Goal: Information Seeking & Learning: Learn about a topic

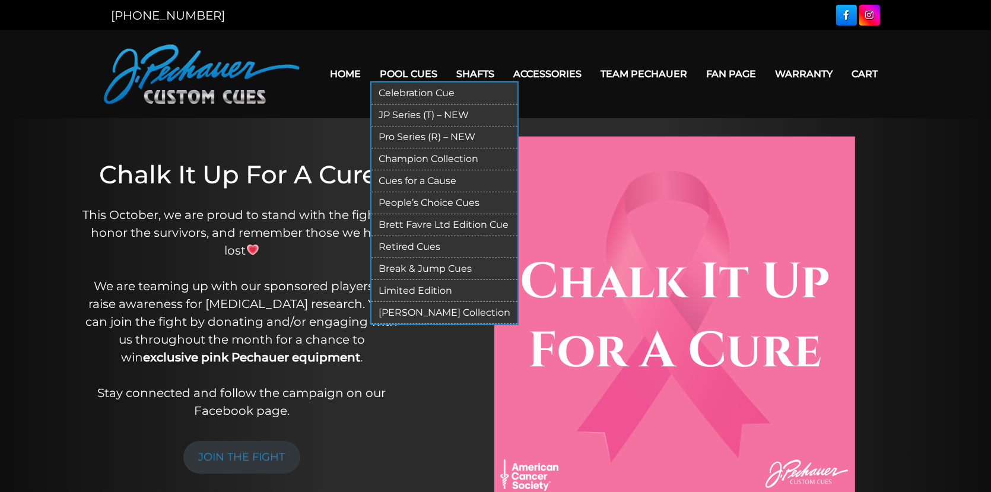
click at [428, 242] on link "Retired Cues" at bounding box center [445, 247] width 146 height 22
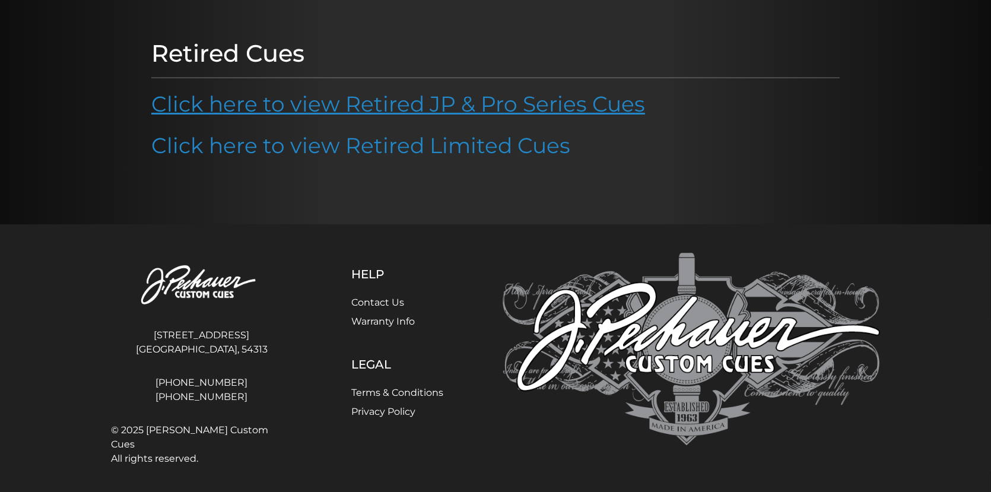
scroll to position [134, 0]
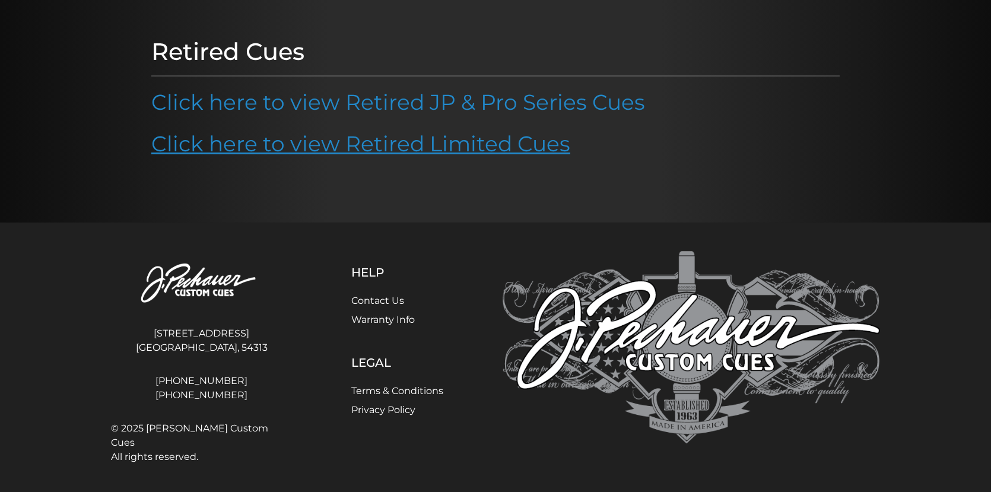
click at [403, 141] on link "Click here to view Retired Limited Cues" at bounding box center [360, 144] width 419 height 26
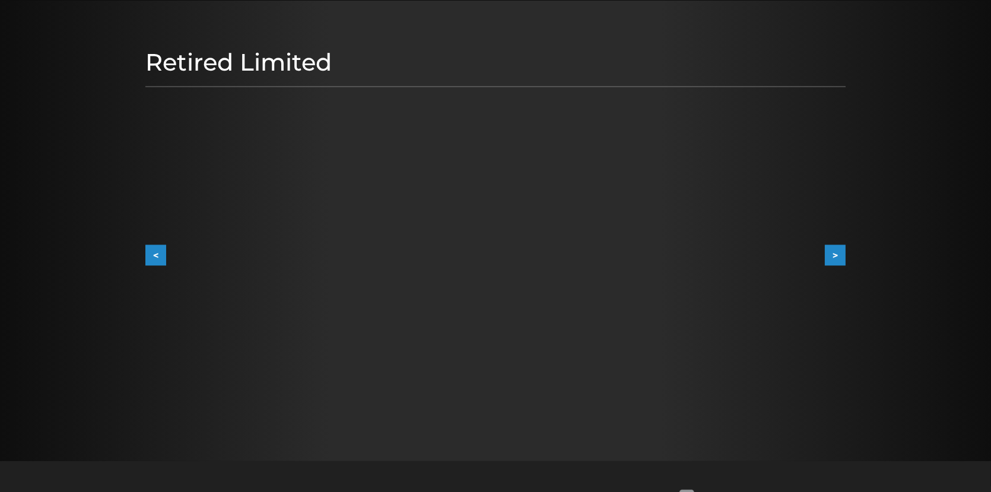
scroll to position [118, 0]
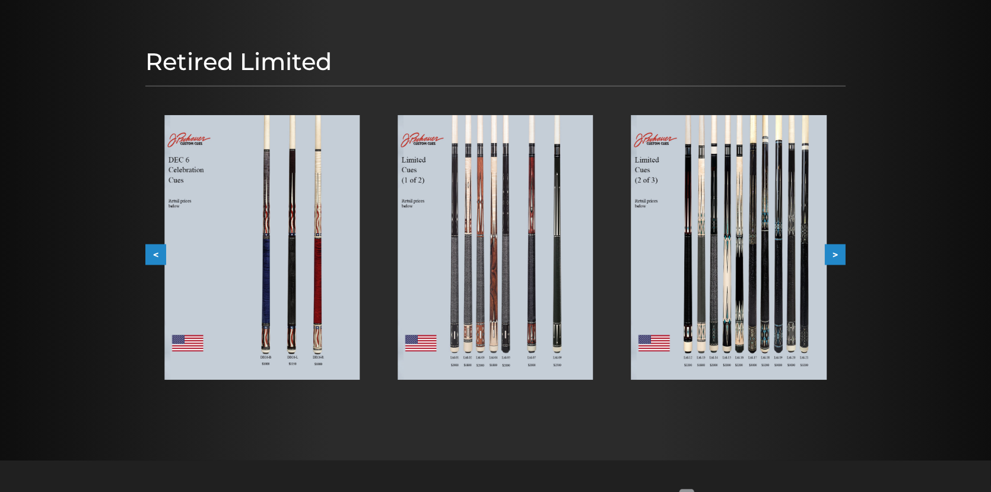
click at [568, 235] on img at bounding box center [495, 247] width 195 height 265
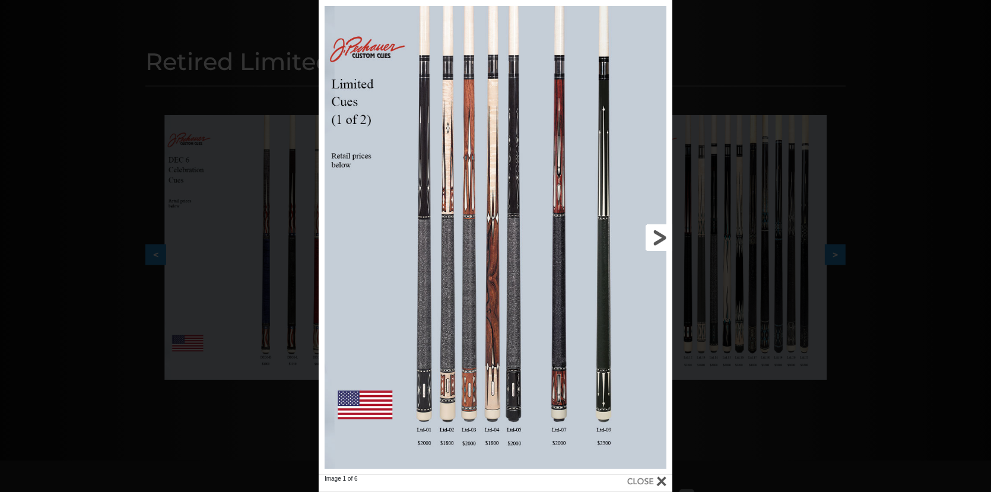
click at [655, 231] on link at bounding box center [593, 237] width 159 height 475
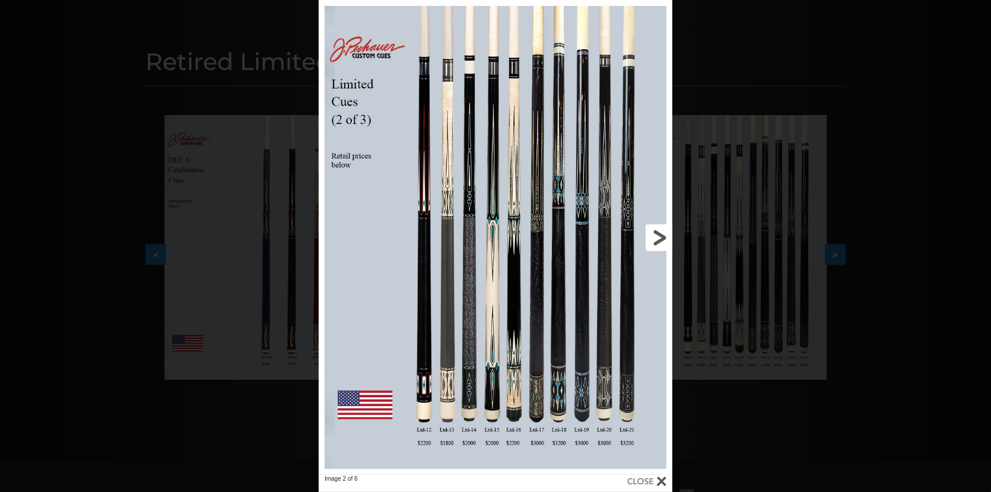
click at [655, 231] on link at bounding box center [593, 237] width 159 height 475
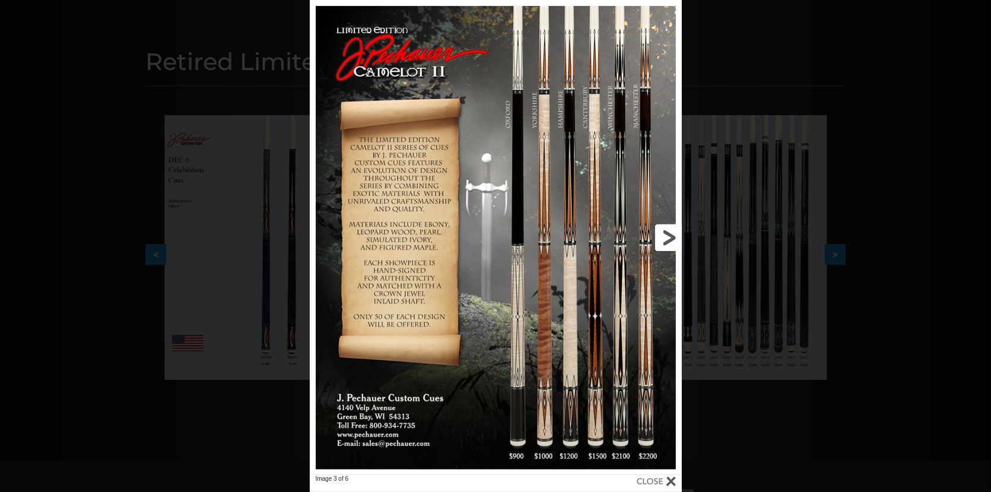
click at [673, 236] on link at bounding box center [597, 237] width 167 height 475
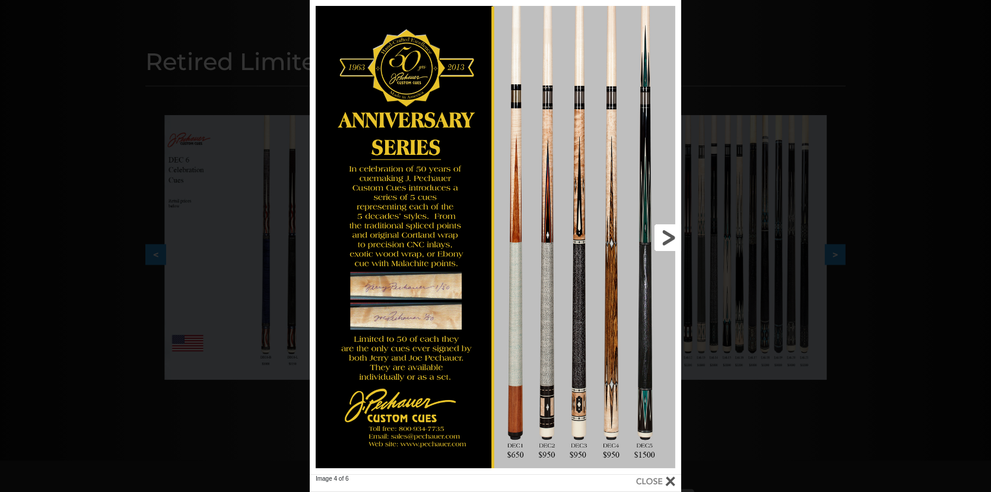
click at [673, 236] on link at bounding box center [597, 237] width 167 height 475
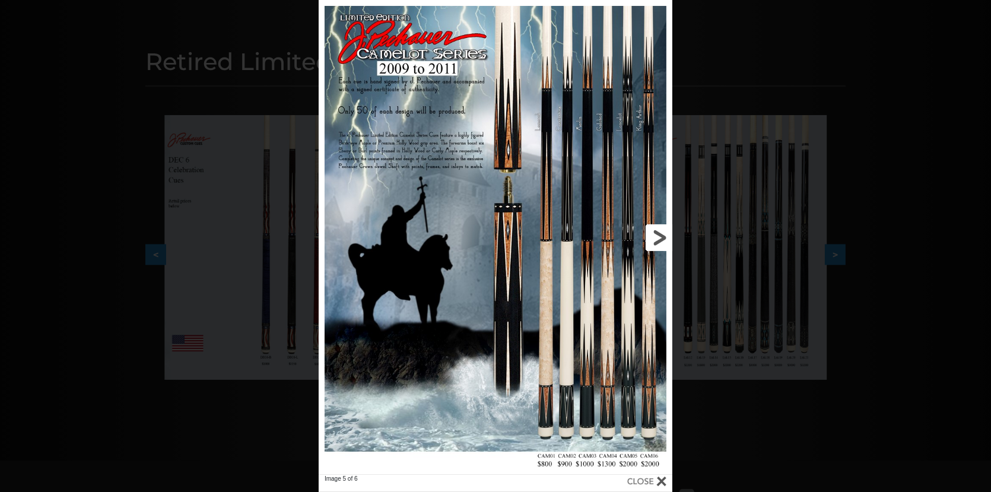
click at [652, 236] on link at bounding box center [593, 237] width 159 height 475
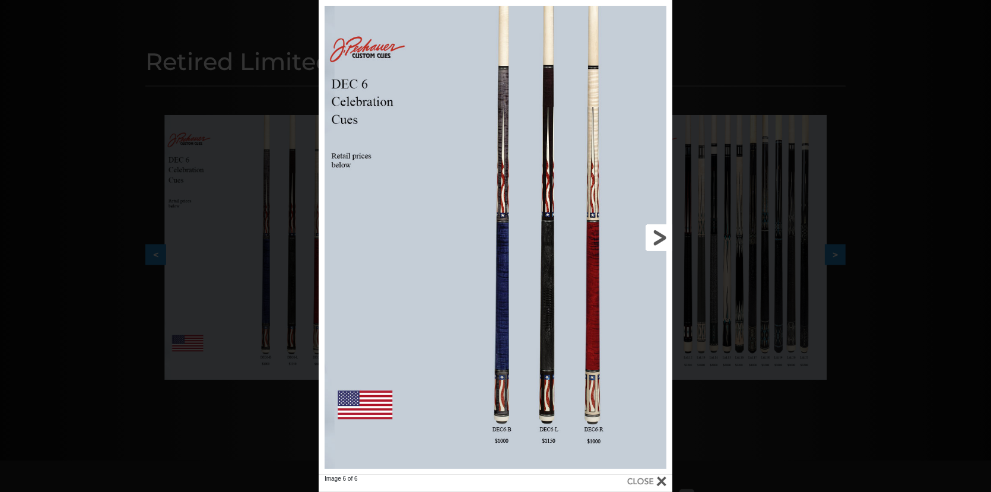
click at [651, 236] on link at bounding box center [593, 237] width 159 height 475
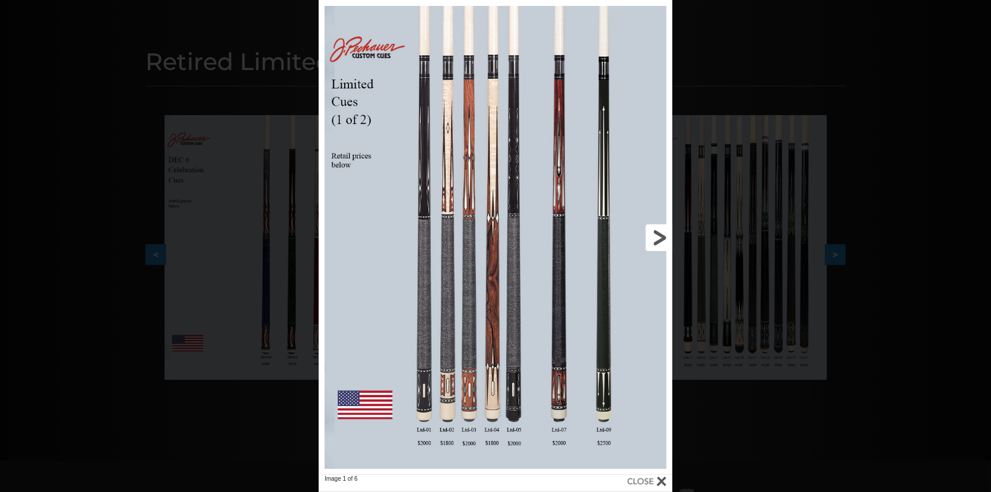
click at [646, 237] on link at bounding box center [593, 237] width 159 height 475
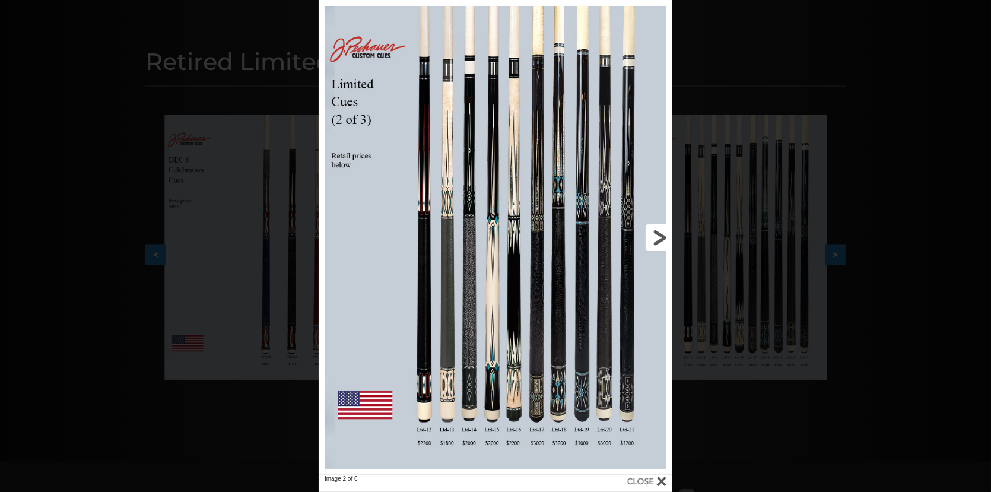
click at [646, 237] on link at bounding box center [593, 237] width 159 height 475
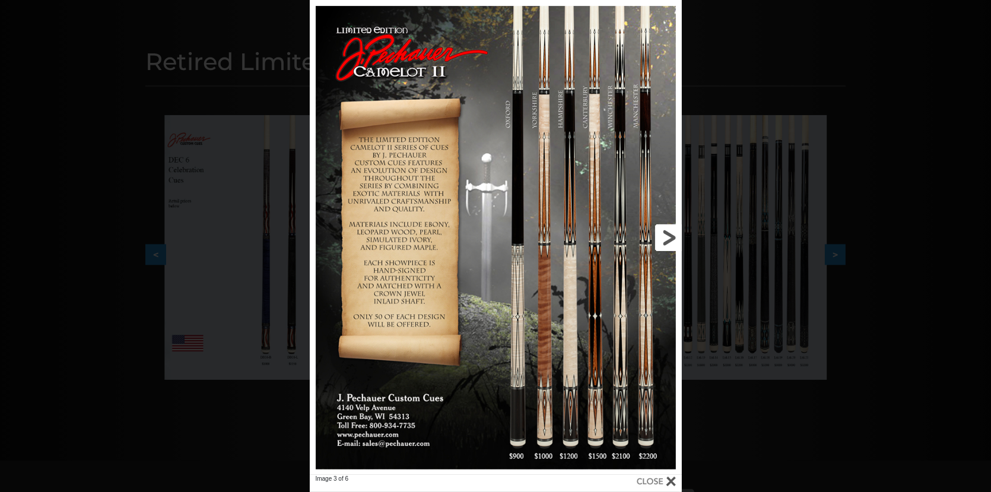
click at [646, 237] on link at bounding box center [597, 237] width 167 height 475
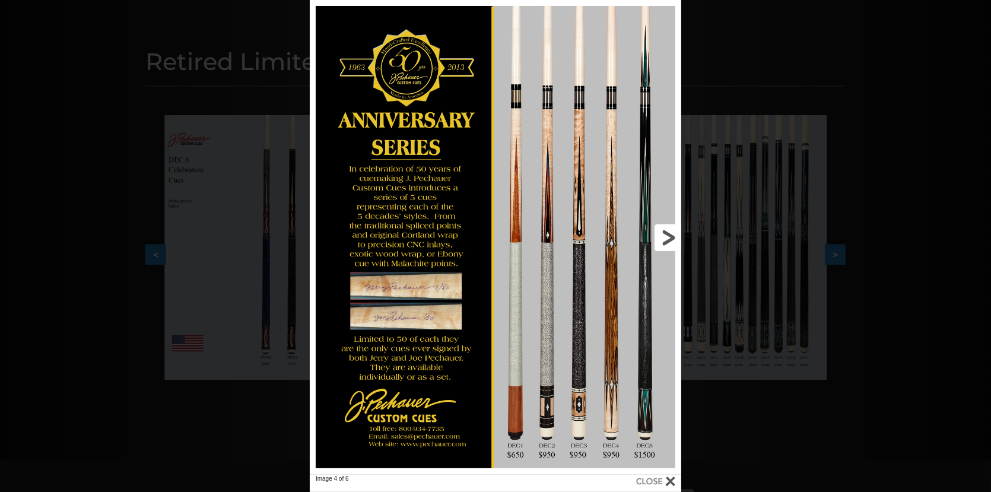
click at [671, 236] on link at bounding box center [597, 237] width 167 height 475
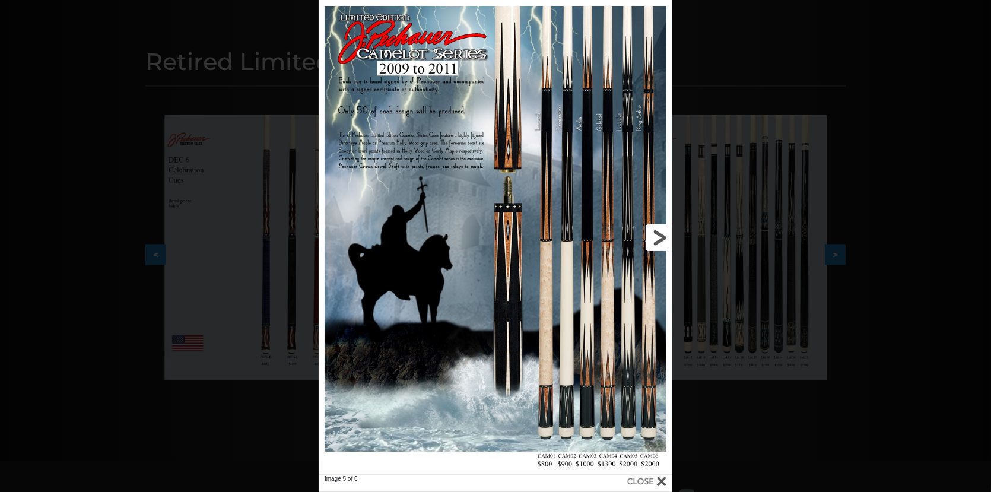
click at [659, 234] on link at bounding box center [593, 237] width 159 height 475
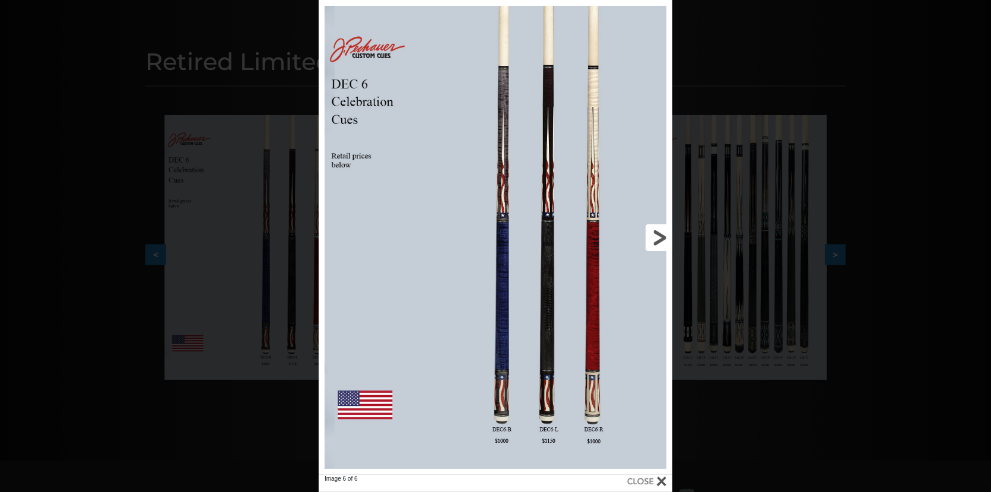
click at [659, 234] on link at bounding box center [593, 237] width 159 height 475
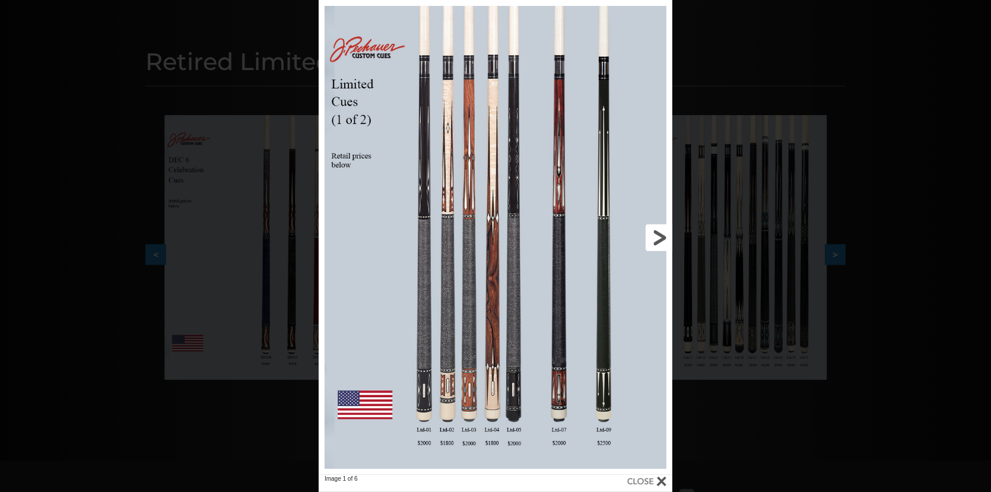
click at [659, 234] on link at bounding box center [593, 237] width 159 height 475
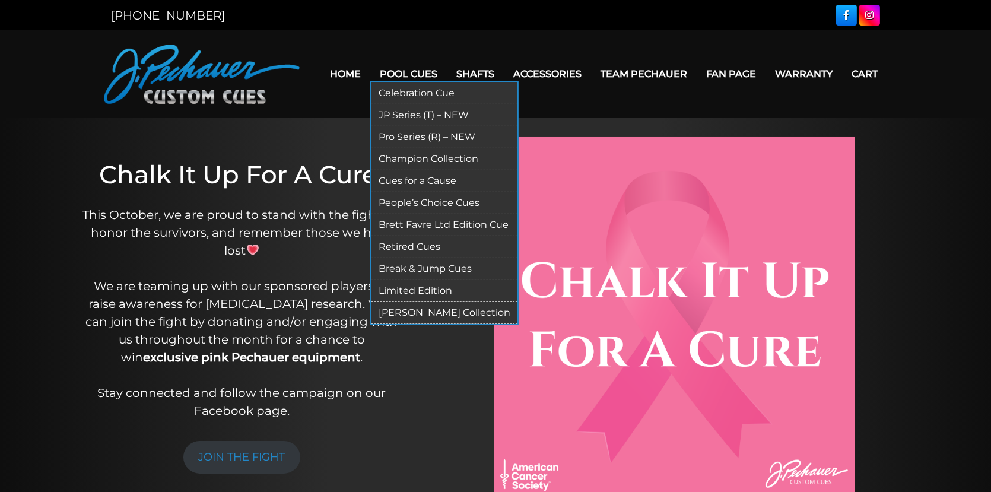
click at [424, 242] on link "Retired Cues" at bounding box center [445, 247] width 146 height 22
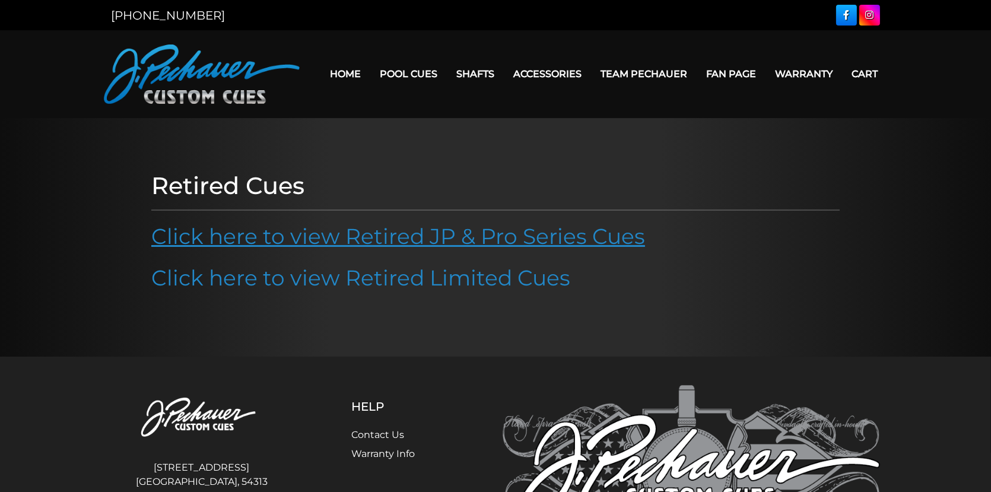
click at [454, 229] on link "Click here to view Retired JP & Pro Series Cues" at bounding box center [398, 236] width 494 height 26
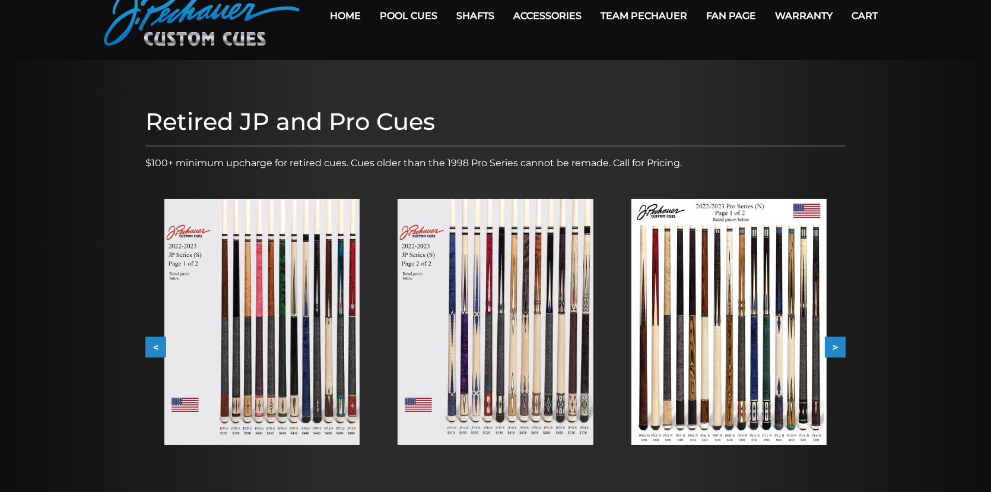
scroll to position [59, 0]
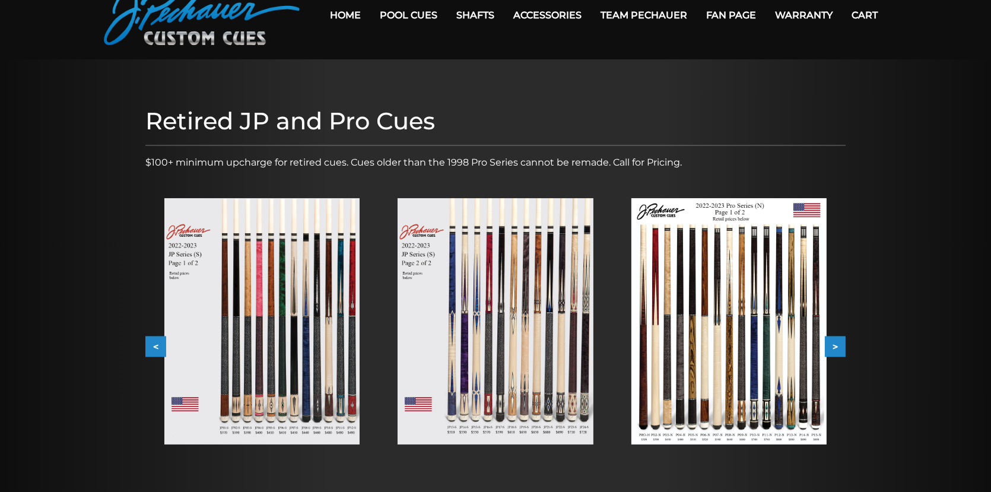
click at [832, 345] on button ">" at bounding box center [835, 347] width 21 height 21
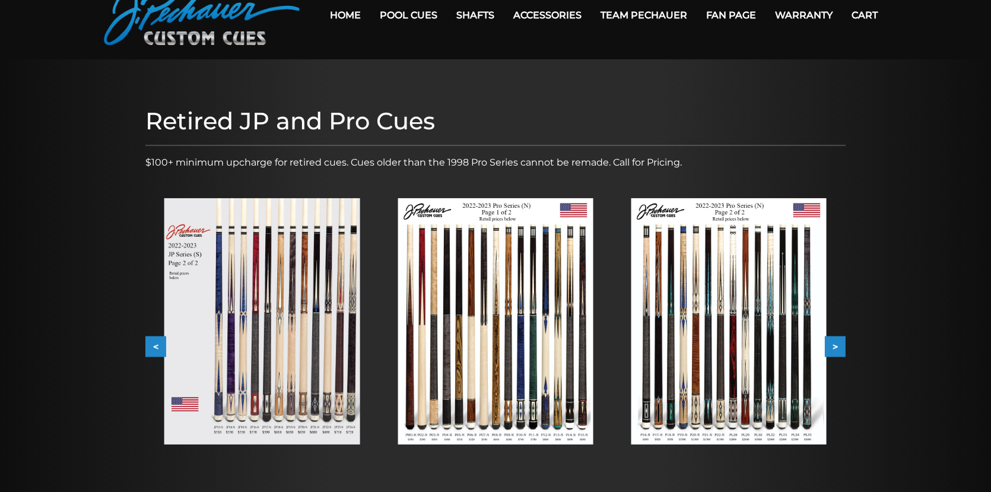
click at [832, 345] on button ">" at bounding box center [835, 347] width 21 height 21
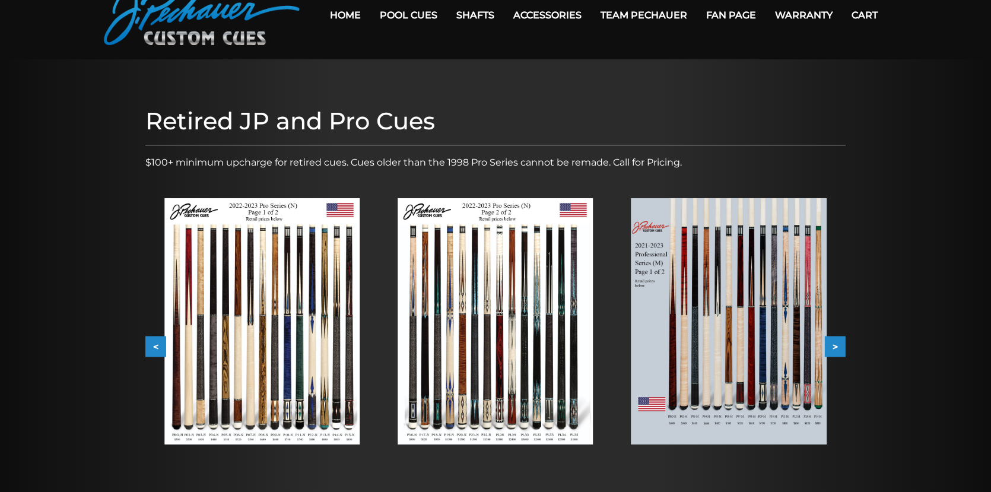
click at [496, 365] on img at bounding box center [495, 321] width 195 height 246
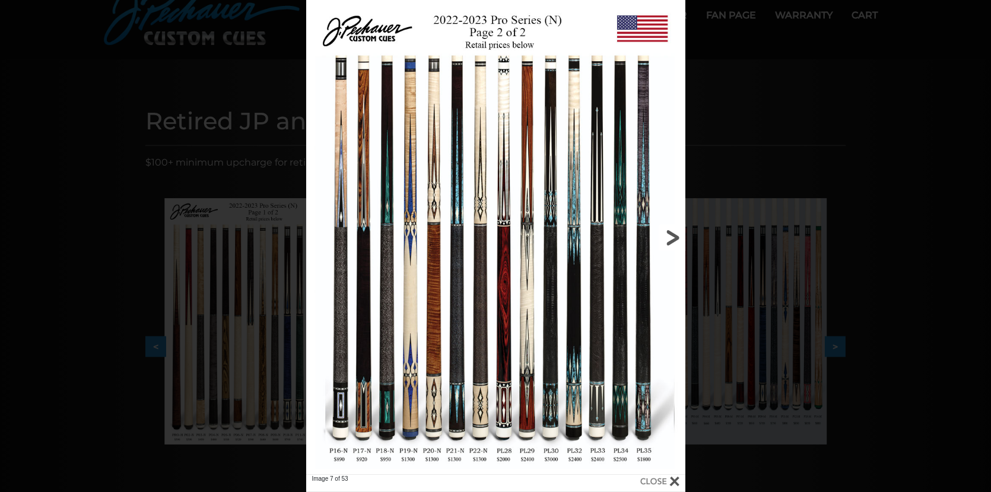
click at [673, 233] on link at bounding box center [600, 237] width 171 height 475
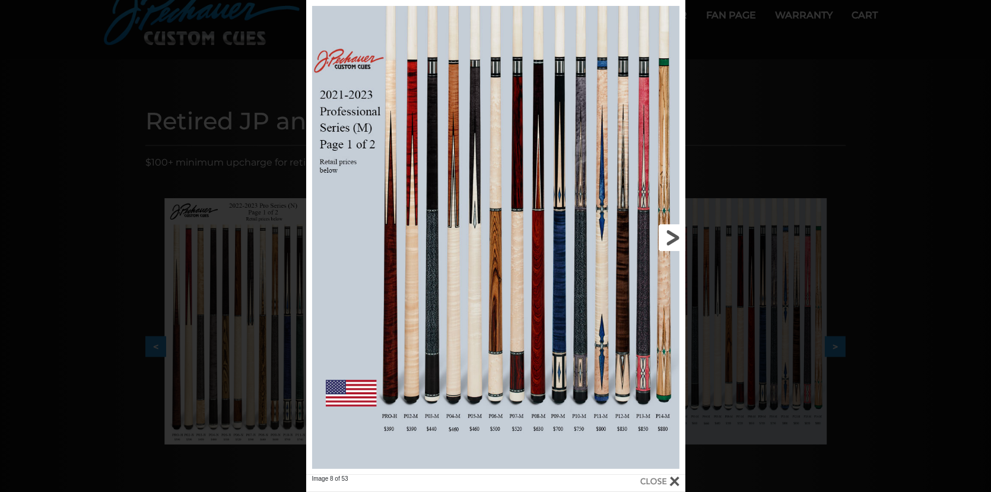
click at [676, 242] on link at bounding box center [600, 237] width 171 height 475
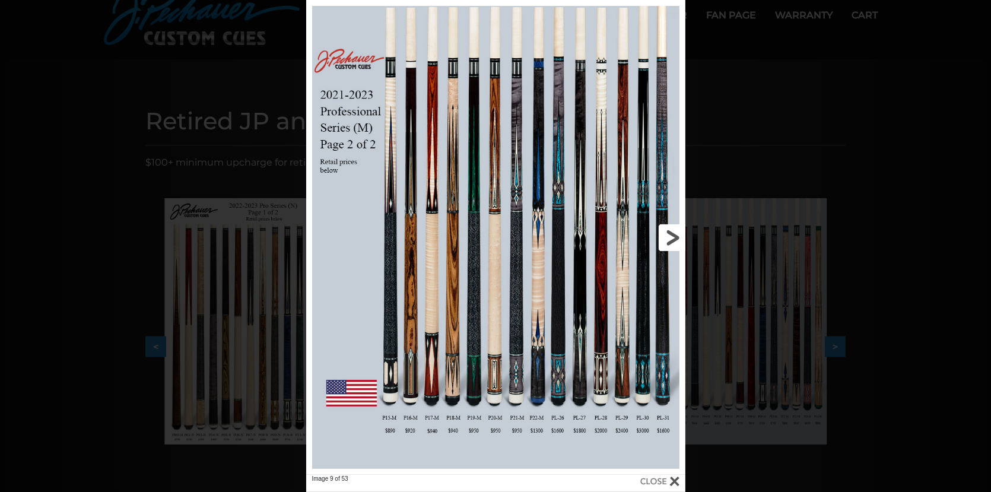
click at [676, 242] on link at bounding box center [600, 237] width 171 height 475
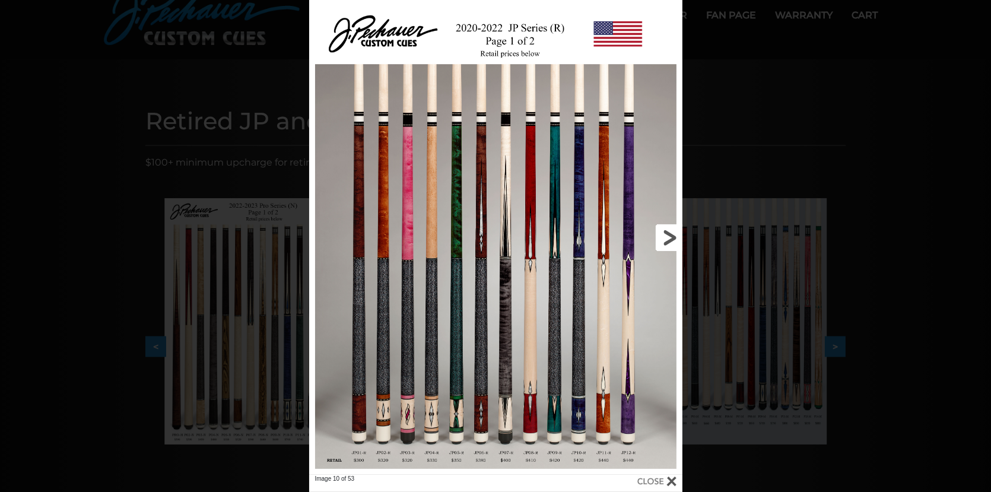
click at [674, 240] on link at bounding box center [598, 237] width 168 height 475
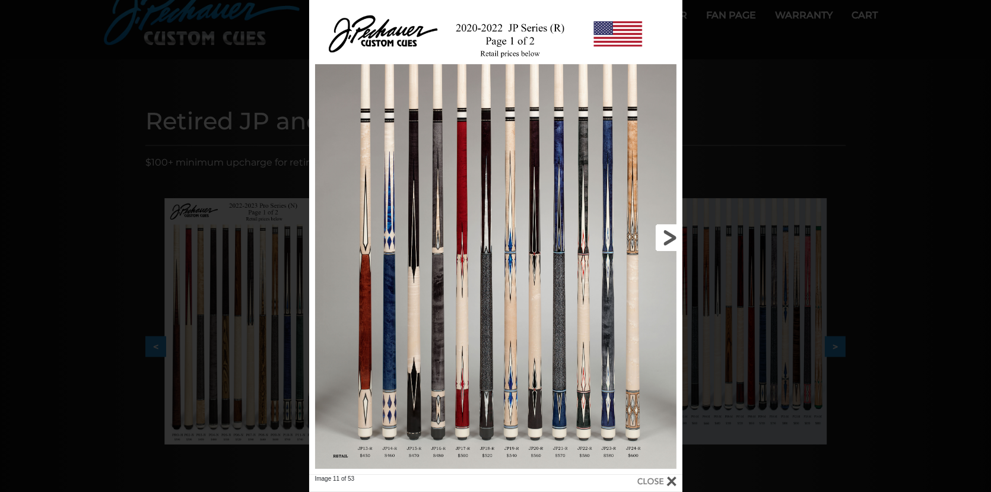
click at [674, 240] on link at bounding box center [598, 237] width 168 height 475
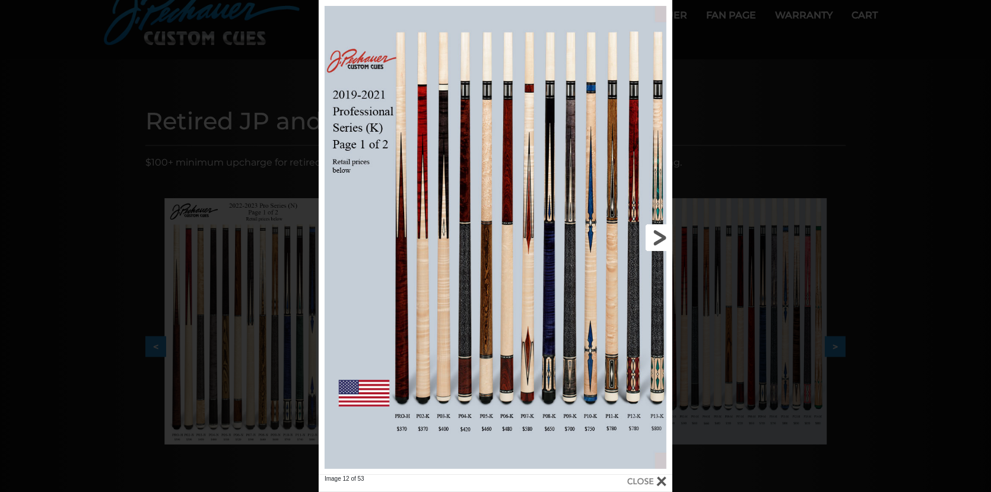
click at [658, 236] on link at bounding box center [593, 237] width 159 height 475
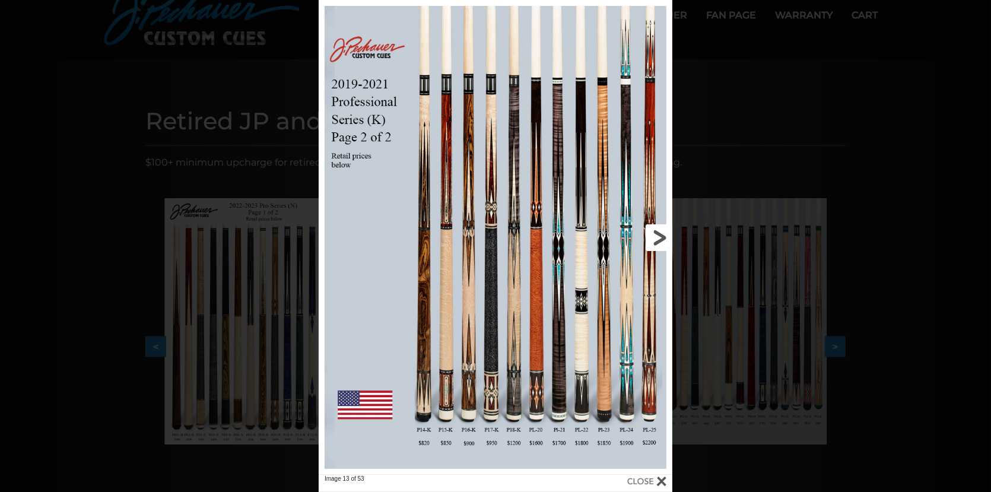
click at [658, 236] on link at bounding box center [593, 237] width 159 height 475
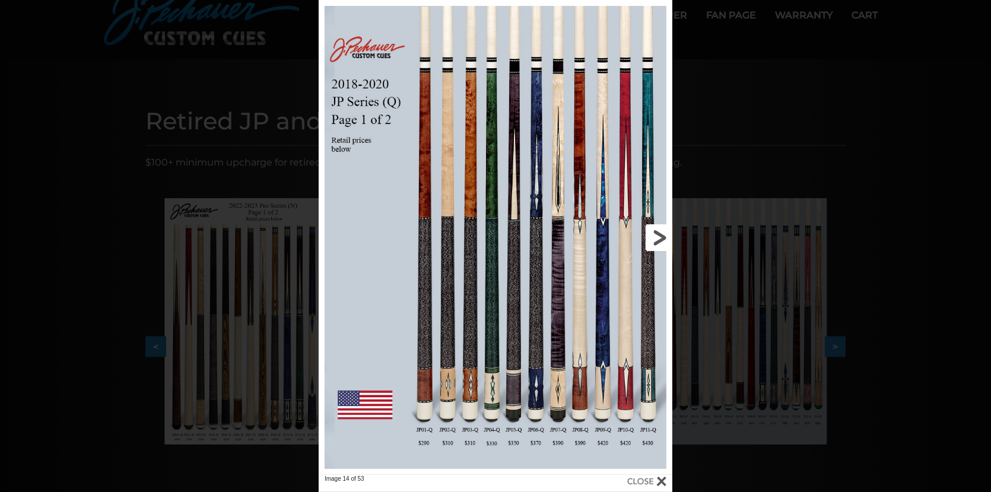
click at [658, 236] on link at bounding box center [593, 237] width 159 height 475
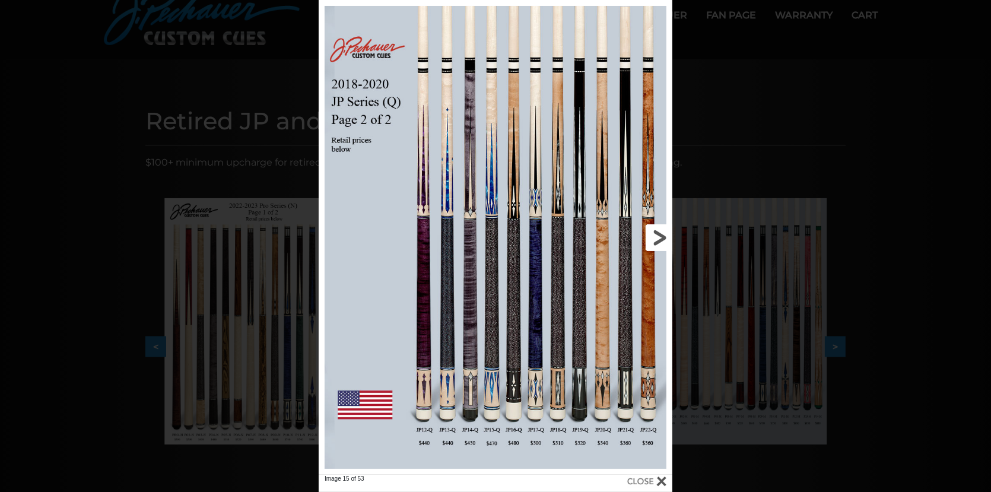
click at [658, 236] on link at bounding box center [593, 237] width 159 height 475
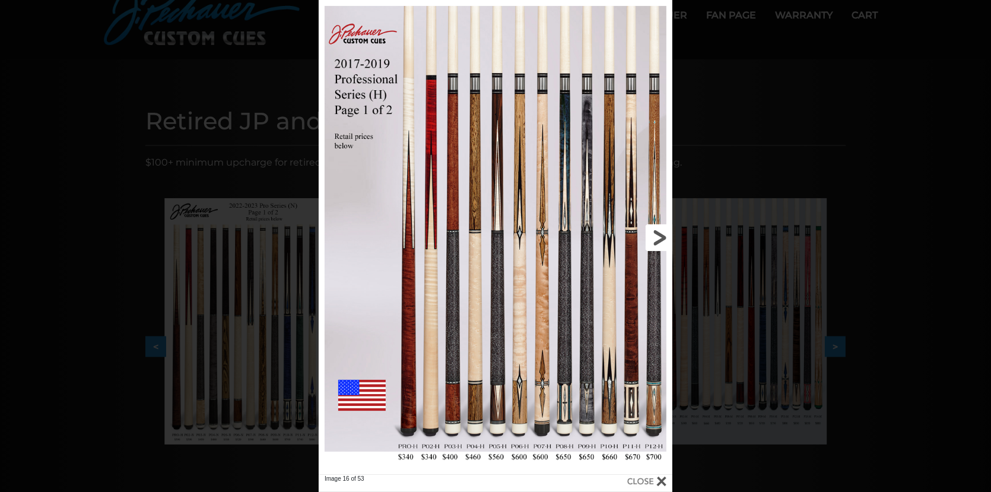
click at [658, 236] on link at bounding box center [593, 237] width 159 height 475
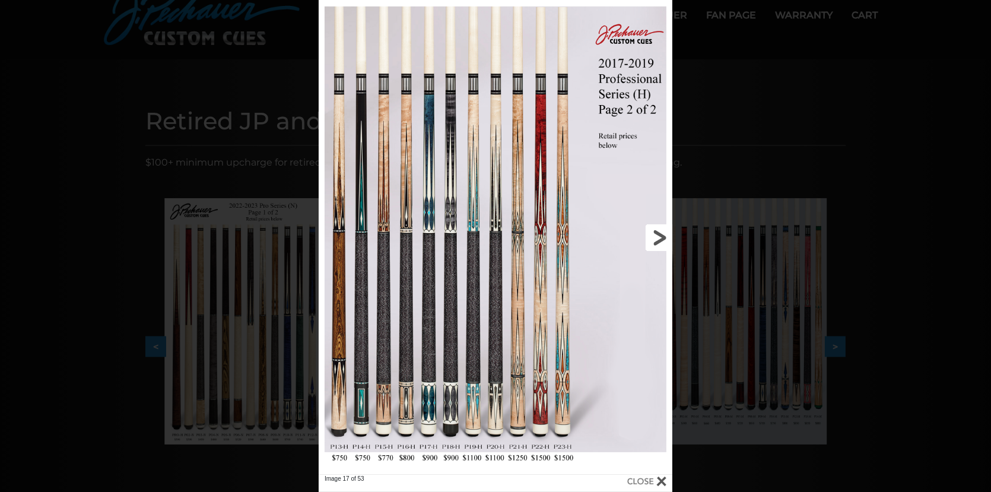
click at [658, 236] on link at bounding box center [593, 237] width 159 height 475
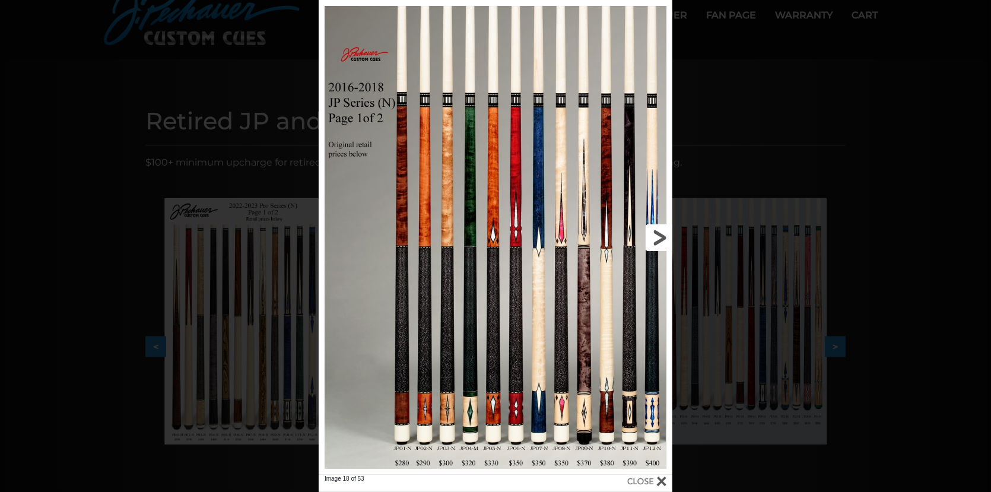
click at [658, 236] on link at bounding box center [593, 237] width 159 height 475
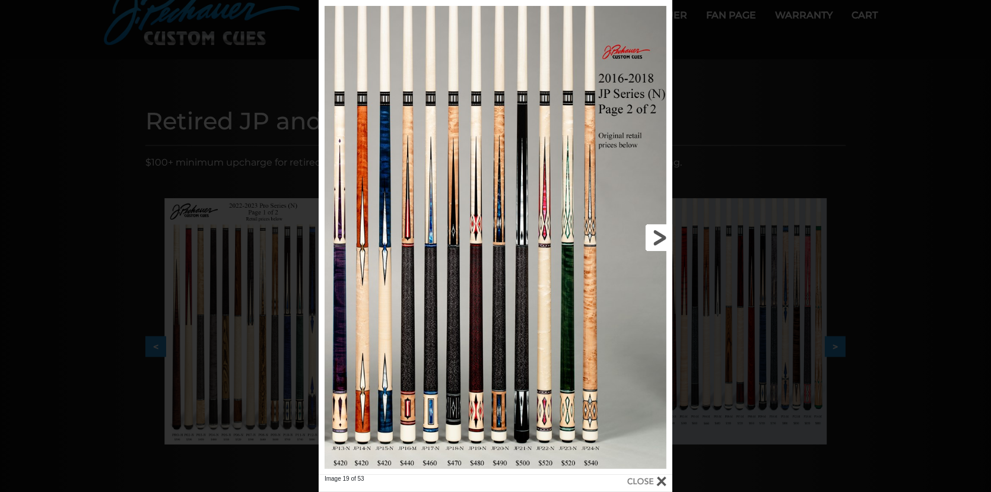
click at [658, 237] on link at bounding box center [593, 237] width 159 height 475
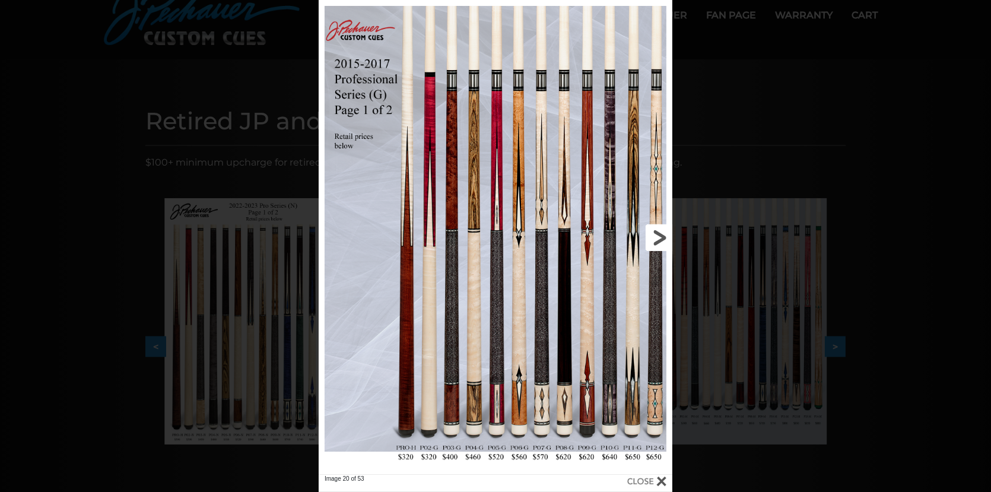
click at [541, 228] on link at bounding box center [593, 237] width 159 height 475
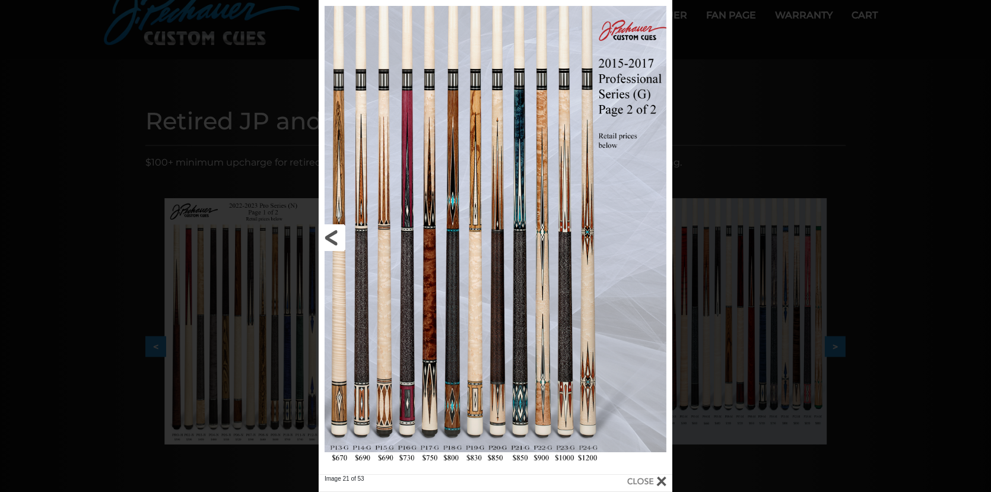
click at [334, 237] on link at bounding box center [398, 237] width 159 height 475
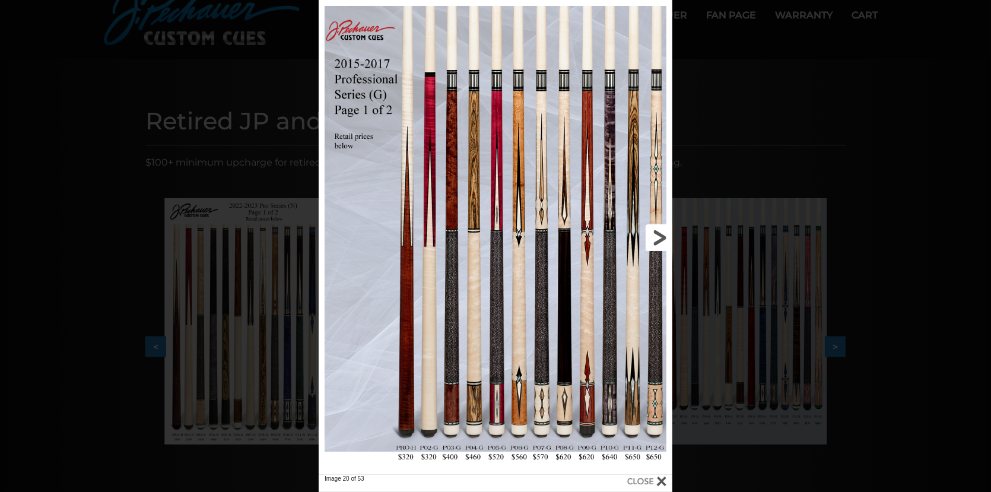
click at [541, 108] on link at bounding box center [593, 237] width 159 height 475
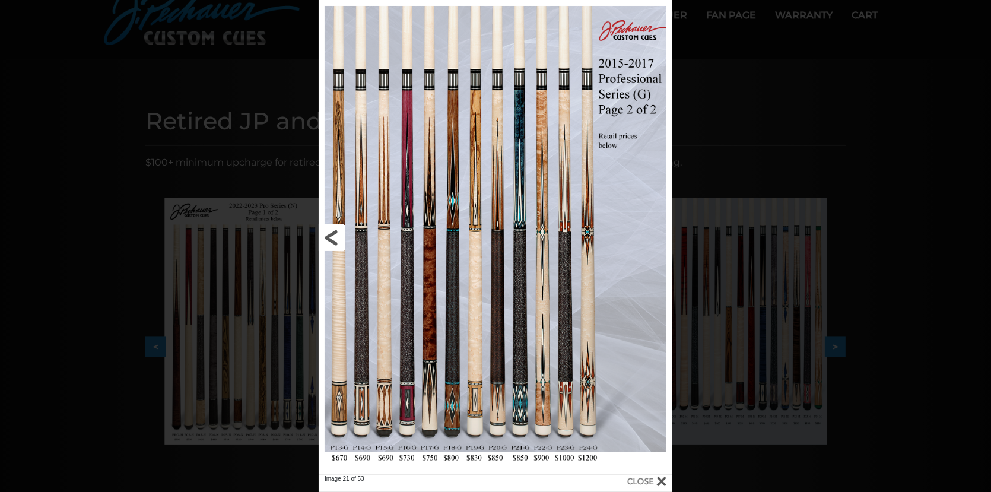
click at [327, 233] on link at bounding box center [398, 237] width 159 height 475
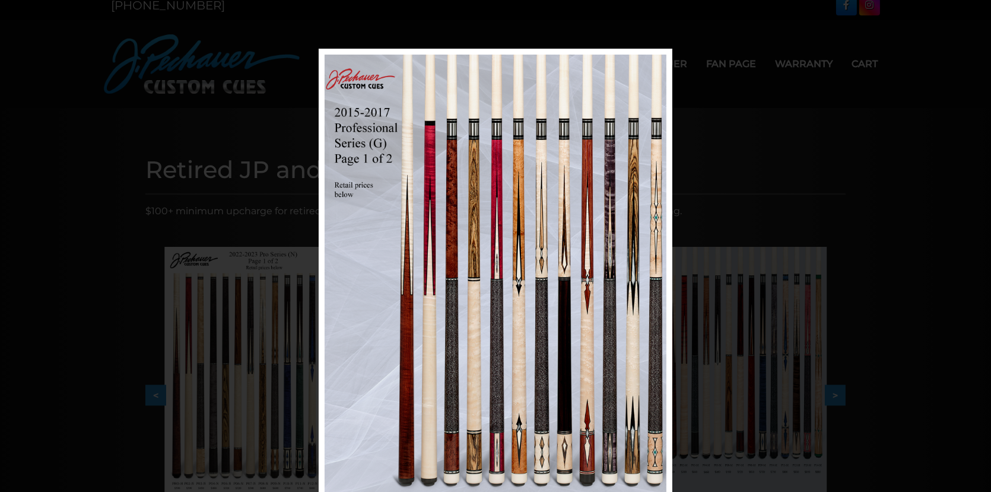
scroll to position [0, 0]
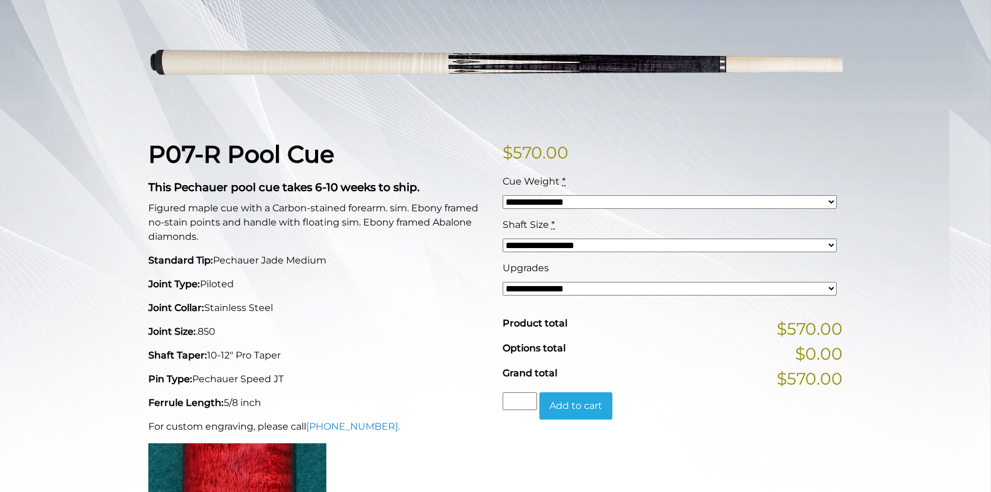
scroll to position [176, 0]
click at [689, 288] on select "**********" at bounding box center [670, 288] width 334 height 14
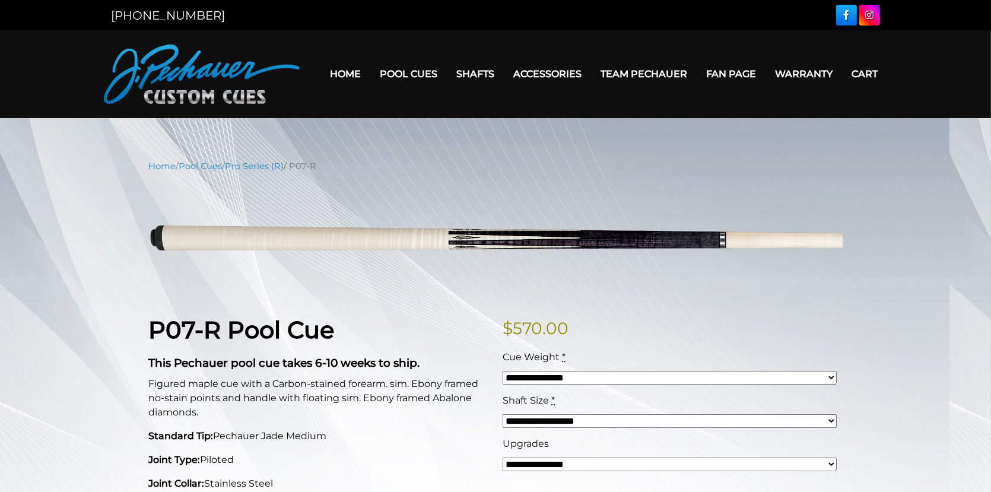
scroll to position [0, 0]
